Goal: Task Accomplishment & Management: Use online tool/utility

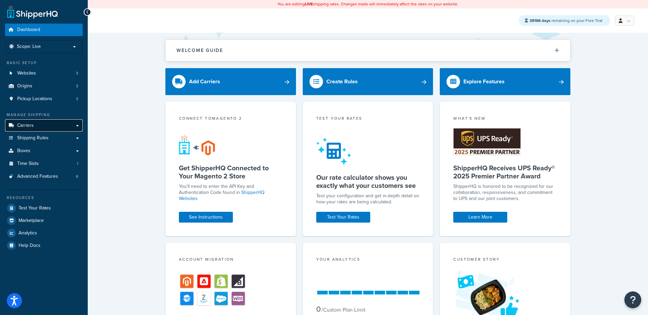
click at [37, 126] on link "Carriers" at bounding box center [44, 126] width 78 height 12
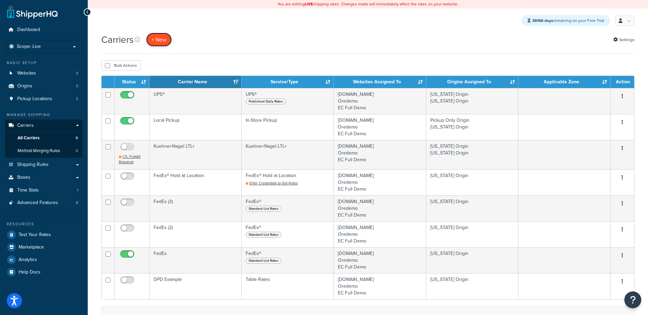
click at [161, 40] on button "+ New" at bounding box center [159, 40] width 26 height 14
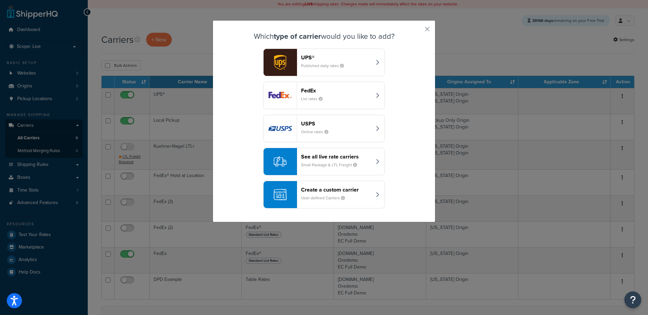
click at [295, 160] on div "button" at bounding box center [280, 161] width 33 height 27
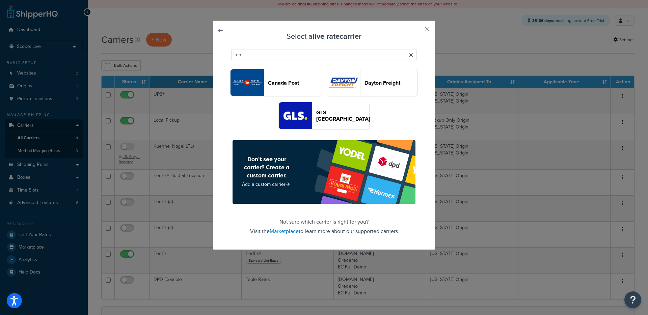
type input "day"
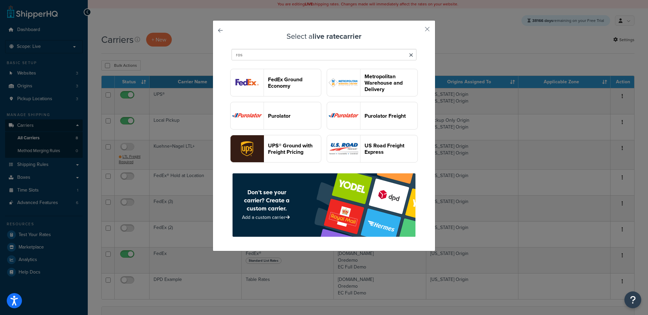
type input "ross"
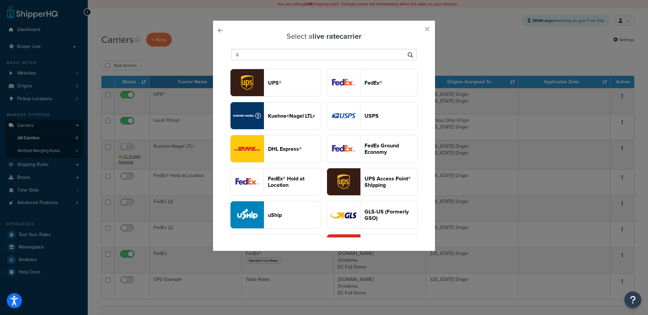
type input "&"
click at [418, 31] on button "button" at bounding box center [418, 32] width 2 height 2
